Goal: Task Accomplishment & Management: Manage account settings

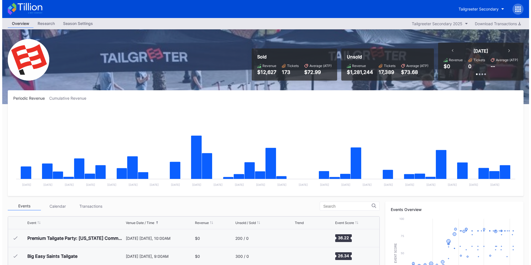
scroll to position [612, 0]
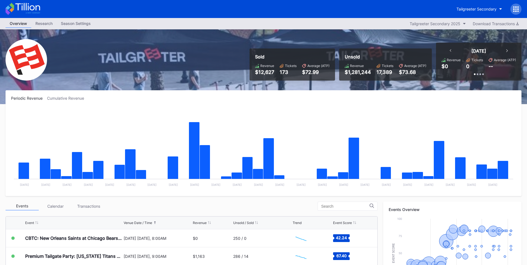
click at [516, 5] on div at bounding box center [516, 9] width 11 height 11
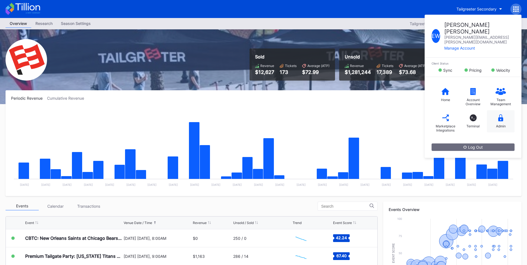
click at [503, 110] on div "Admin" at bounding box center [501, 121] width 28 height 22
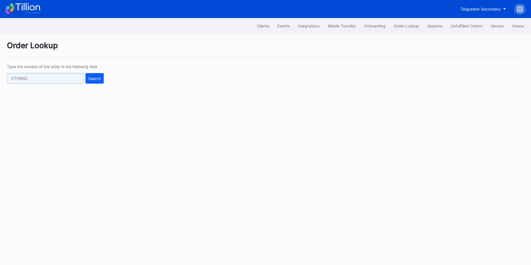
click at [30, 77] on input "text" at bounding box center [45, 78] width 77 height 11
paste input "51015596"
click at [92, 77] on div "Search" at bounding box center [94, 78] width 13 height 5
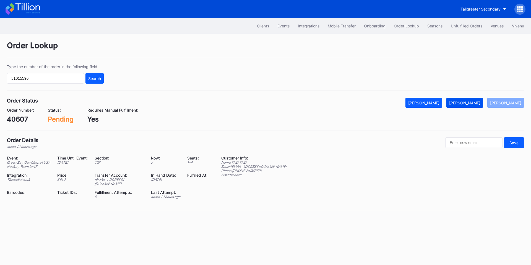
click at [472, 102] on div "Mark Fulfilled" at bounding box center [464, 102] width 31 height 5
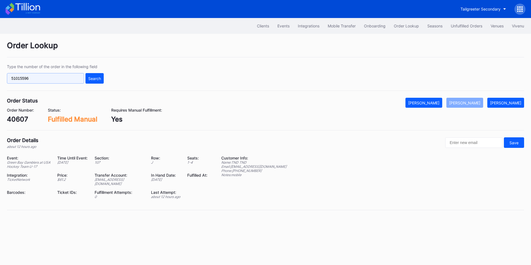
click at [68, 82] on input "51015596" at bounding box center [45, 78] width 77 height 11
paste input "493"
type input "51014936"
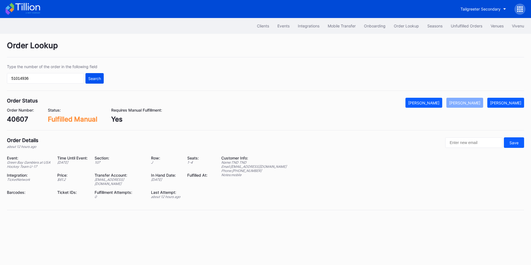
click at [95, 82] on button "Search" at bounding box center [95, 78] width 18 height 11
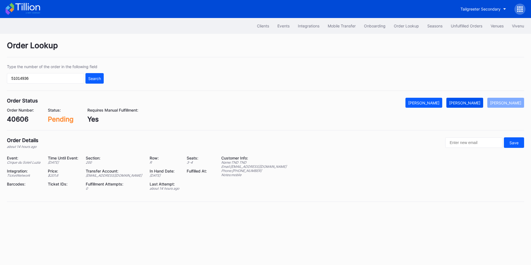
click at [470, 103] on div "Mark Fulfilled" at bounding box center [464, 102] width 31 height 5
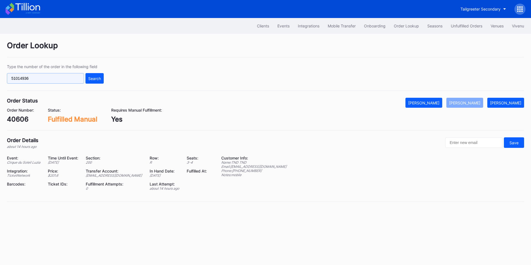
click at [38, 75] on input "51014936" at bounding box center [45, 78] width 77 height 11
paste input "41409652"
click at [95, 78] on div "Search" at bounding box center [94, 78] width 13 height 5
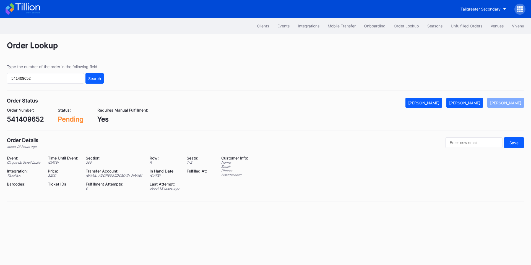
drag, startPoint x: 467, startPoint y: 100, endPoint x: 425, endPoint y: 39, distance: 74.0
click at [467, 100] on button "Mark Fulfilled" at bounding box center [465, 103] width 37 height 10
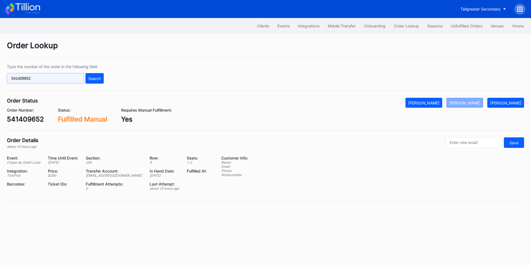
click at [65, 79] on input "541409652" at bounding box center [45, 78] width 77 height 11
paste input "626579613"
click at [97, 79] on div "Search" at bounding box center [94, 78] width 13 height 5
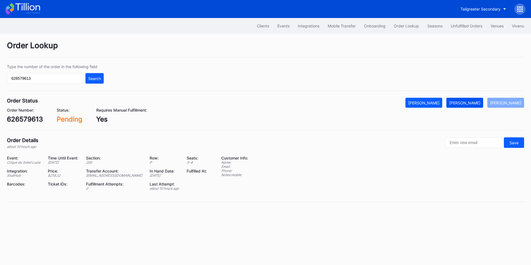
click at [481, 102] on div "Mark Fulfilled" at bounding box center [464, 102] width 31 height 5
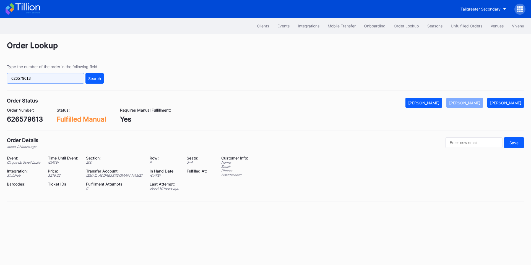
click at [33, 76] on input "626579613" at bounding box center [45, 78] width 77 height 11
paste input "dlw7a720llm"
type input "dlw7a720llm"
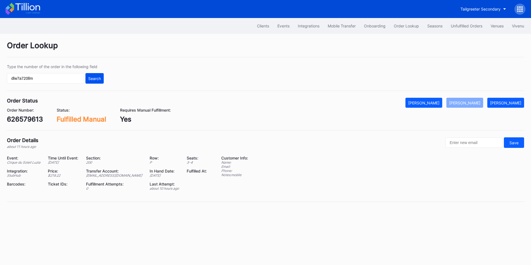
click at [103, 79] on button "Search" at bounding box center [95, 78] width 18 height 11
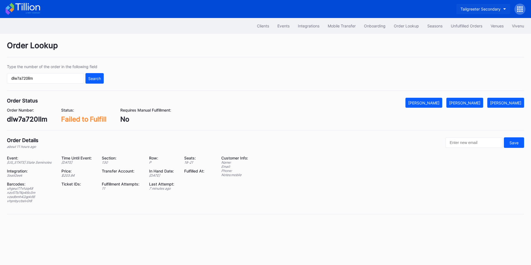
click at [471, 12] on button "Tailgreeter Secondary" at bounding box center [484, 9] width 54 height 10
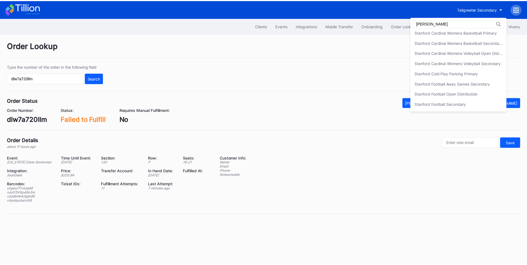
scroll to position [64, 0]
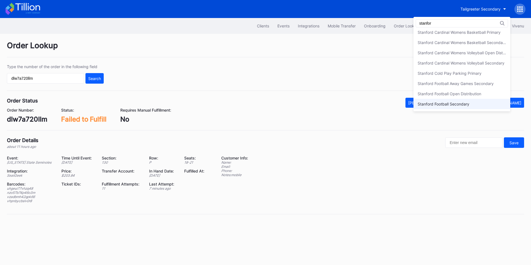
type input "stanfor"
click at [459, 104] on div "Stanford Football Secondary" at bounding box center [444, 104] width 52 height 5
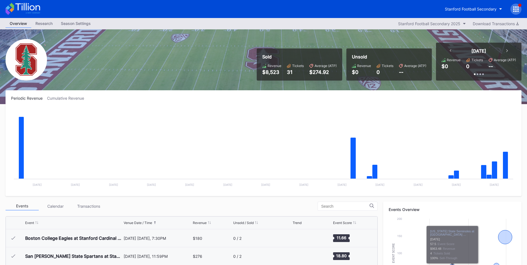
click at [516, 6] on icon at bounding box center [516, 6] width 1 height 1
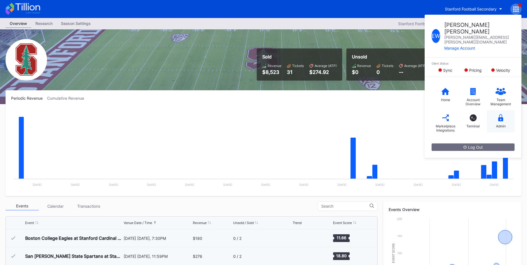
click at [495, 112] on div "Admin" at bounding box center [501, 121] width 28 height 22
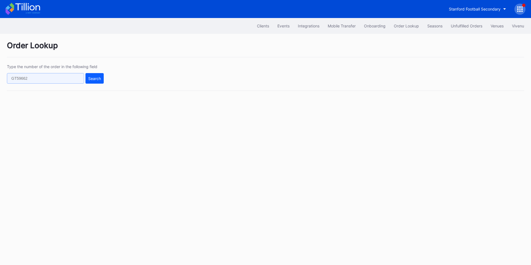
click at [57, 75] on input "text" at bounding box center [45, 78] width 77 height 11
paste input "622981594"
type input "622981594"
click at [94, 78] on div "Search" at bounding box center [94, 78] width 13 height 5
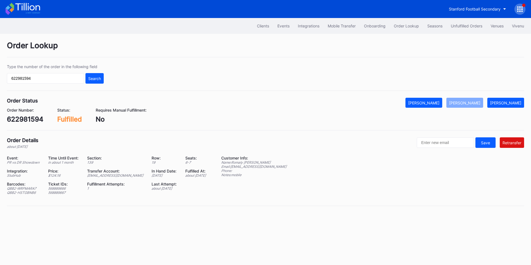
click at [450, 149] on div "Order Details about 1 month ago Save Retransfer Event: PR vs DR Showdown Time U…" at bounding box center [266, 171] width 518 height 69
click at [454, 143] on input "text" at bounding box center [445, 142] width 57 height 11
paste input "Romalyo2@gmail.com"
type input "Romalyo2@gmail.com"
click at [506, 144] on div "Retransfer" at bounding box center [512, 142] width 19 height 5
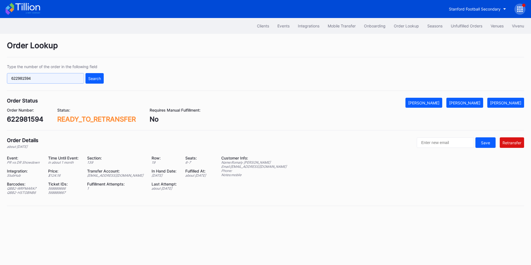
click at [55, 77] on input "622981594" at bounding box center [45, 78] width 77 height 11
paste input "AHMIIG6QHI"
click at [95, 77] on div "Search" at bounding box center [94, 78] width 13 height 5
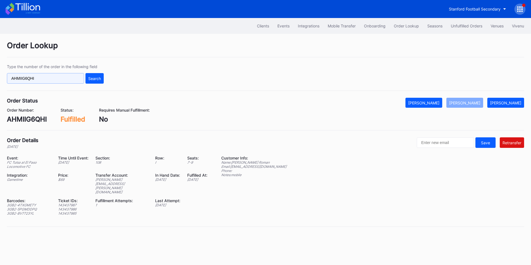
click at [41, 82] on input "AHMIIG6QHI" at bounding box center [45, 78] width 77 height 11
paste input "541409652"
click at [94, 80] on div "Search" at bounding box center [94, 78] width 13 height 5
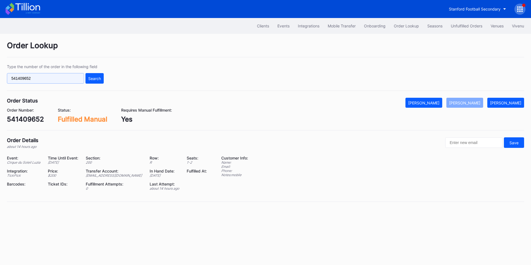
click at [65, 79] on input "541409652" at bounding box center [45, 78] width 77 height 11
paste input "269233760"
click at [89, 79] on div "Search" at bounding box center [94, 78] width 13 height 5
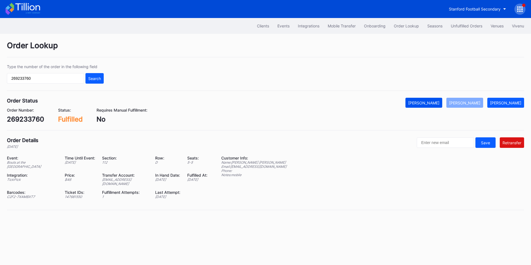
click at [440, 103] on div "Mark Cancelled" at bounding box center [424, 102] width 31 height 5
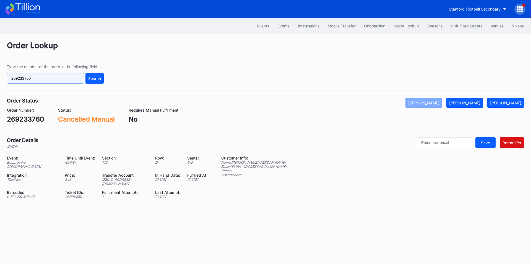
click at [51, 80] on input "269233760" at bounding box center [45, 78] width 77 height 11
paste input "100860168"
click at [115, 78] on div "Type the number of the order in the following field 100860168 Search" at bounding box center [266, 77] width 518 height 27
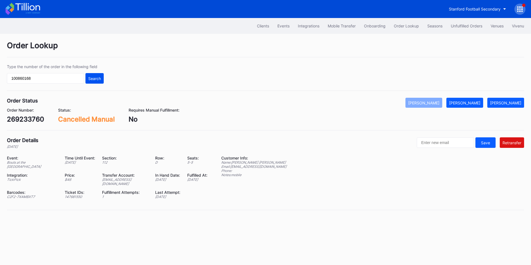
click at [98, 78] on div "Search" at bounding box center [94, 78] width 13 height 5
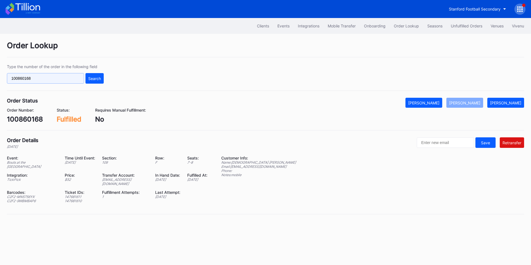
click at [45, 80] on input "100860168" at bounding box center [45, 78] width 77 height 11
paste input "713147516"
click at [89, 79] on div "Search" at bounding box center [94, 78] width 13 height 5
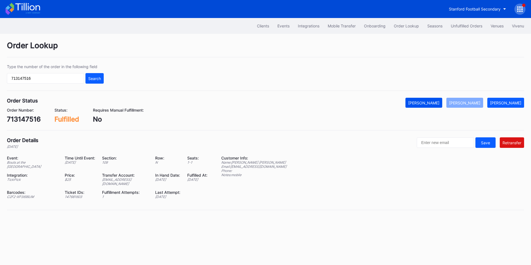
click at [440, 101] on div "Mark Cancelled" at bounding box center [424, 102] width 31 height 5
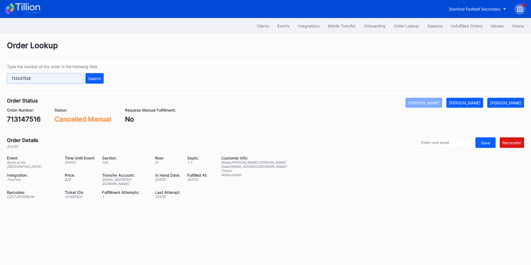
click at [55, 81] on input "713147516" at bounding box center [45, 78] width 77 height 11
paste input "622981594"
type input "622981594"
click at [95, 78] on div "Search" at bounding box center [94, 78] width 13 height 5
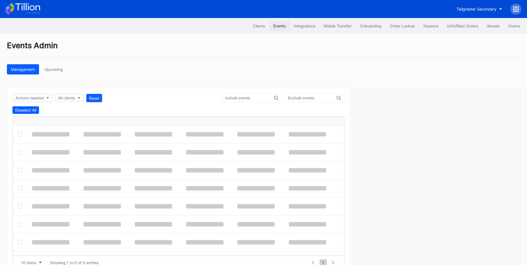
click at [280, 27] on div "Events" at bounding box center [279, 26] width 12 height 5
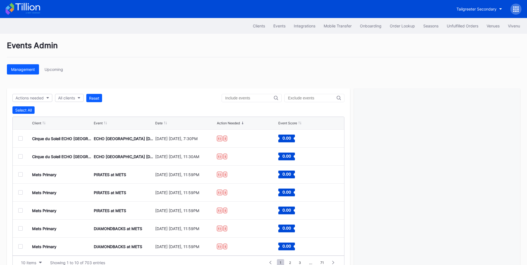
click at [250, 97] on input "text" at bounding box center [249, 98] width 49 height 4
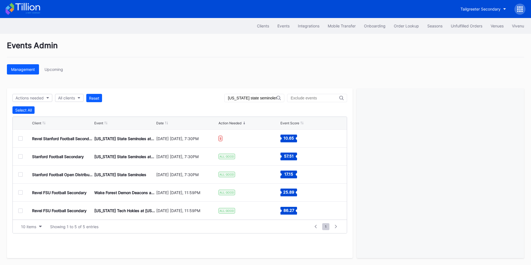
type input "[US_STATE] state seminoles"
click at [21, 175] on div at bounding box center [20, 174] width 4 height 4
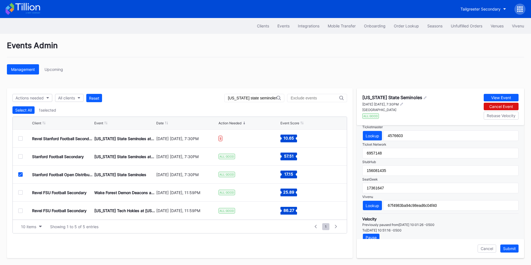
scroll to position [202, 0]
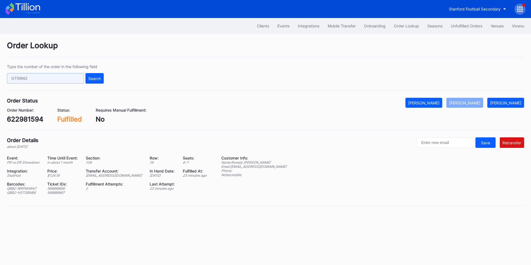
click at [52, 75] on input "text" at bounding box center [45, 78] width 77 height 11
paste input "n360tq23vq3"
click at [88, 78] on div "Search" at bounding box center [94, 78] width 13 height 5
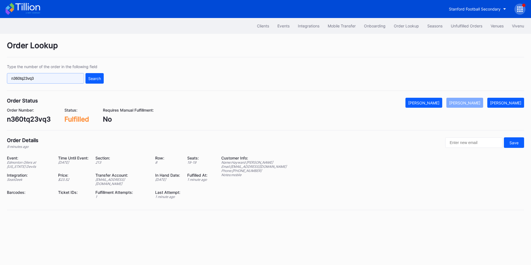
click at [43, 80] on input "n360tq23vq3" at bounding box center [45, 78] width 77 height 11
paste input "dlw7a720llm"
click at [91, 80] on div "Search" at bounding box center [94, 78] width 13 height 5
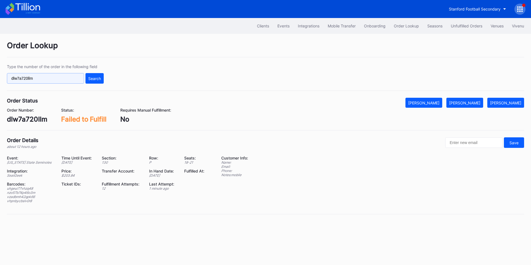
click at [60, 80] on input "dlw7a720llm" at bounding box center [45, 78] width 77 height 11
paste input "623715510"
click at [97, 78] on div "Search" at bounding box center [94, 78] width 13 height 5
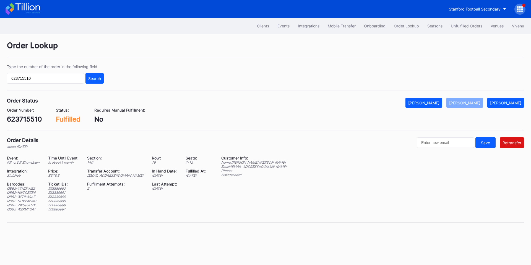
click at [114, 176] on div "ed-8158523@eventdynamic.com" at bounding box center [116, 175] width 58 height 4
copy div "ed-8158523@eventdynamic.com"
click at [501, 100] on button "Mark Pending" at bounding box center [506, 103] width 37 height 10
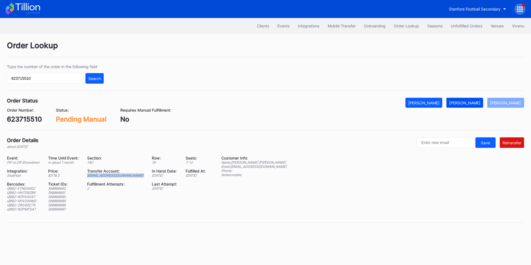
click at [471, 101] on div "Mark Fulfilled" at bounding box center [464, 102] width 31 height 5
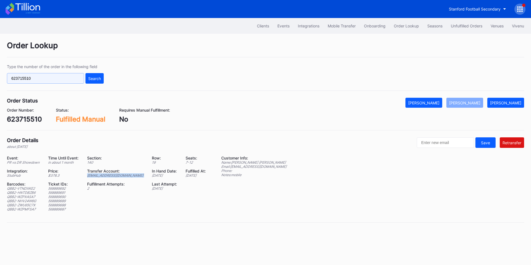
click at [60, 78] on input "623715510" at bounding box center [45, 78] width 77 height 11
paste input "6519822"
click at [94, 78] on div "Search" at bounding box center [94, 78] width 13 height 5
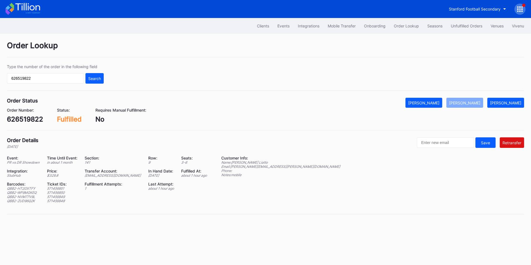
click at [110, 175] on div "ed-8158523@eventdynamic.com" at bounding box center [113, 175] width 57 height 4
copy div "ed-8158523@eventdynamic.com"
click at [516, 102] on div "Mark Pending" at bounding box center [505, 102] width 31 height 5
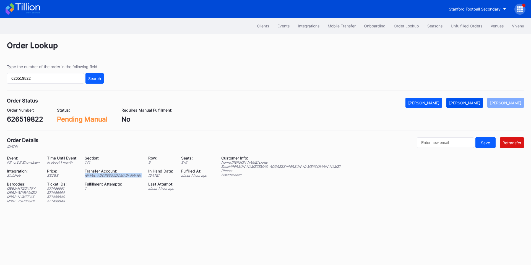
click at [476, 102] on div "Mark Fulfilled" at bounding box center [464, 102] width 31 height 5
click at [409, 27] on div "Order Lookup" at bounding box center [406, 26] width 25 height 5
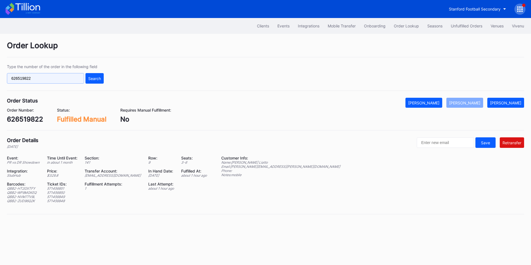
click at [60, 81] on input "626519822" at bounding box center [45, 78] width 77 height 11
paste input "40591"
click at [65, 77] on input "626519822 40591" at bounding box center [45, 78] width 77 height 11
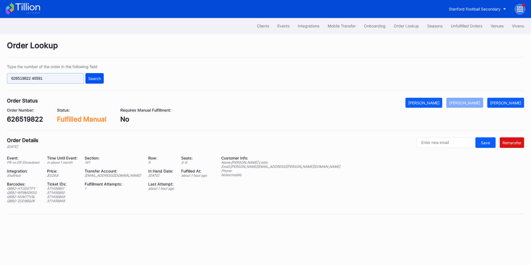
paste input "text"
click at [93, 78] on div "Search" at bounding box center [94, 78] width 13 height 5
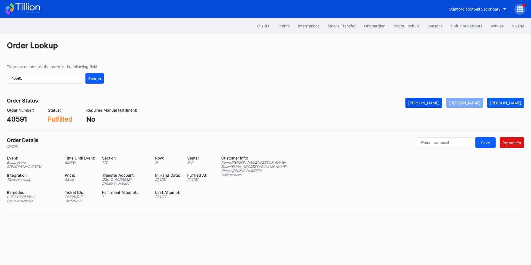
click at [440, 103] on div "Mark Cancelled" at bounding box center [424, 102] width 31 height 5
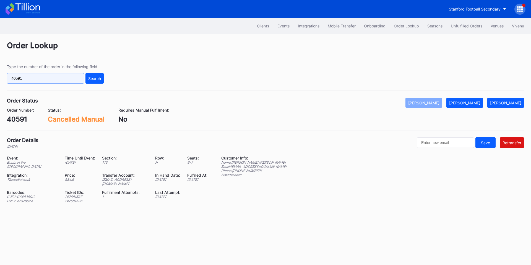
click at [53, 79] on input "40591" at bounding box center [45, 78] width 77 height 11
paste input "602"
click at [101, 81] on button "Search" at bounding box center [95, 78] width 18 height 11
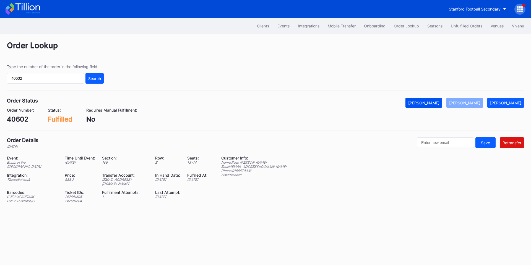
click at [435, 103] on div "Mark Cancelled" at bounding box center [424, 102] width 31 height 5
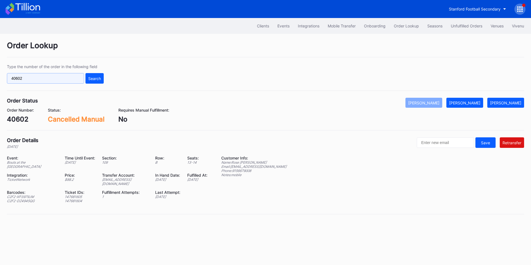
click at [66, 79] on input "40602" at bounding box center [45, 78] width 77 height 11
paste input "596"
click at [94, 81] on div "Search" at bounding box center [94, 78] width 13 height 5
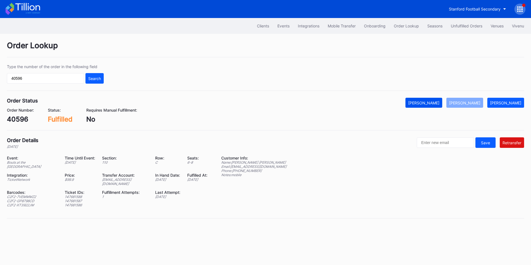
click at [436, 100] on button "Mark Cancelled" at bounding box center [424, 103] width 37 height 10
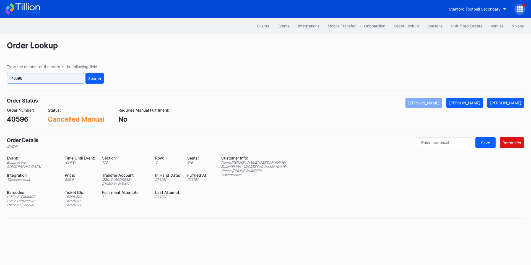
click at [47, 74] on input "40596" at bounding box center [45, 78] width 77 height 11
paste input "0"
click at [95, 77] on div "Search" at bounding box center [94, 78] width 13 height 5
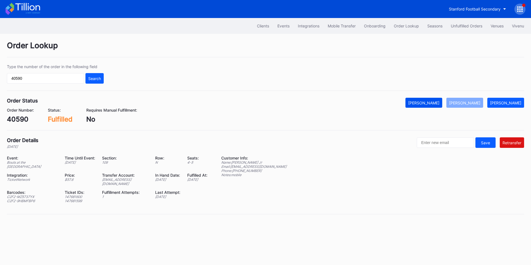
click at [440, 104] on div "Mark Cancelled" at bounding box center [424, 102] width 31 height 5
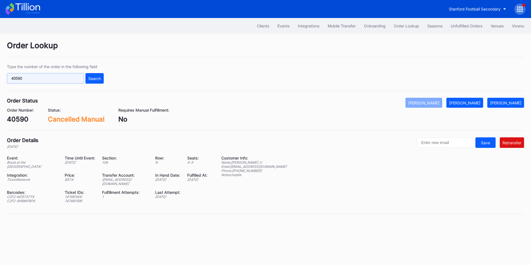
click at [45, 79] on input "40590" at bounding box center [45, 78] width 77 height 11
paste input "3"
click at [95, 78] on div "Search" at bounding box center [94, 78] width 13 height 5
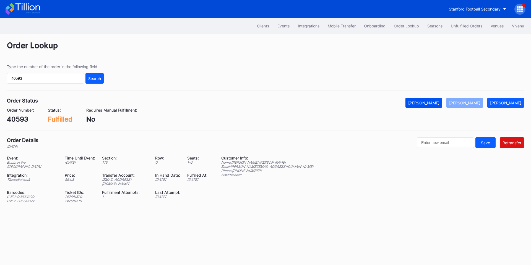
click at [428, 103] on div "Mark Cancelled" at bounding box center [424, 102] width 31 height 5
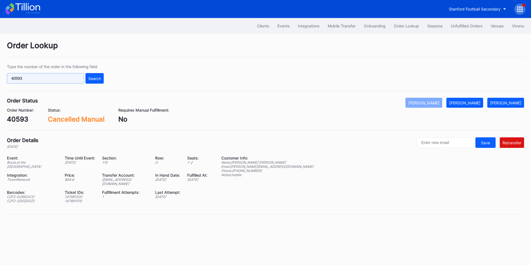
click at [50, 79] on input "40593" at bounding box center [45, 78] width 77 height 11
paste input "601"
click at [88, 79] on div "Search" at bounding box center [94, 78] width 13 height 5
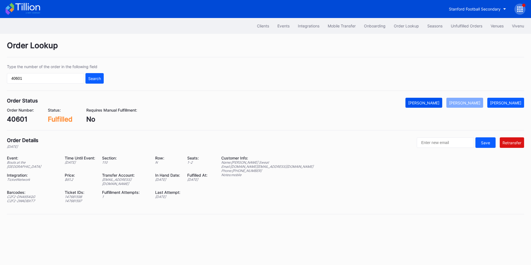
click at [431, 99] on button "Mark Cancelled" at bounding box center [424, 103] width 37 height 10
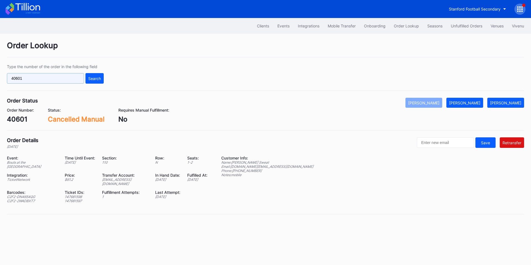
click at [33, 81] on input "40601" at bounding box center [45, 78] width 77 height 11
paste input "4"
type input "40604"
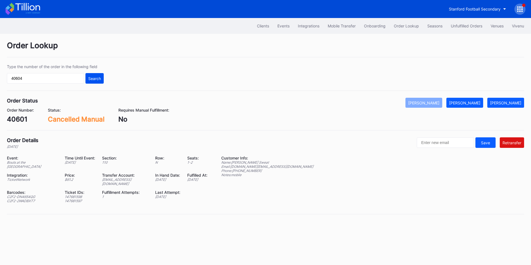
click at [93, 80] on div "Search" at bounding box center [94, 78] width 13 height 5
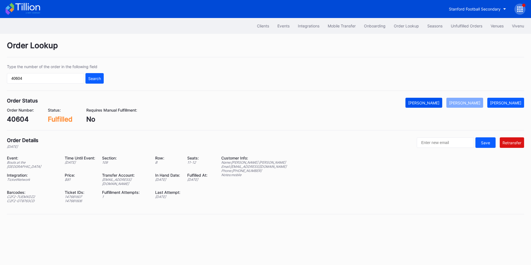
click at [432, 101] on div "Mark Cancelled" at bounding box center [424, 102] width 31 height 5
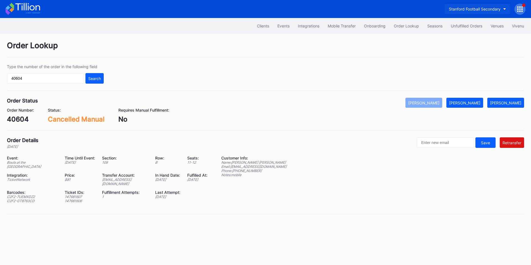
click at [469, 7] on div "Stanford Football Secondary" at bounding box center [475, 9] width 52 height 5
type input "loco"
click at [476, 36] on div "El Paso Locomotive FC Primary" at bounding box center [473, 34] width 56 height 5
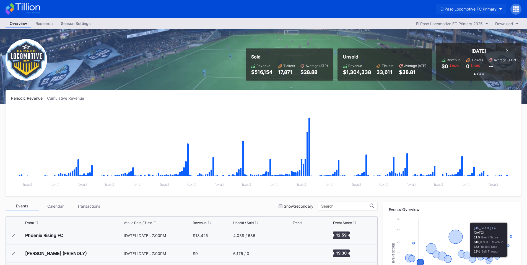
click at [495, 9] on div "El Paso Locomotive FC Primary" at bounding box center [469, 9] width 56 height 5
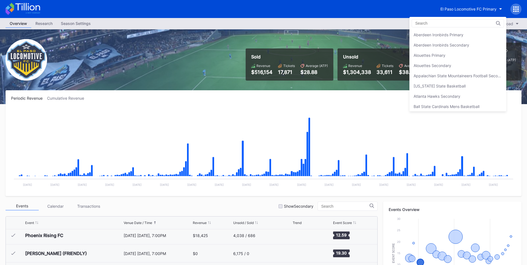
scroll to position [543, 0]
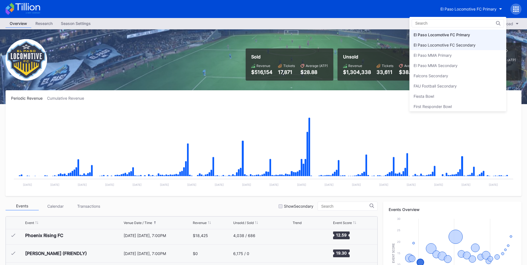
click at [467, 46] on div "El Paso Locomotive FC Secondary" at bounding box center [445, 45] width 62 height 5
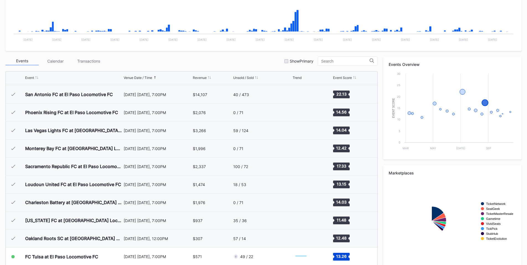
scroll to position [154, 0]
